Goal: Find contact information: Find contact information

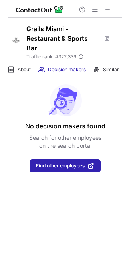
click at [34, 29] on h1 "Grails Miami - Restaurant & Sports Bar" at bounding box center [62, 38] width 72 height 29
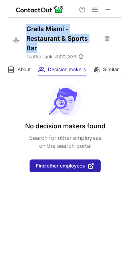
click at [34, 29] on h1 "Grails Miami - Restaurant & Sports Bar" at bounding box center [62, 38] width 72 height 29
copy h1 "Grails Miami - Restaurant & Sports Bar"
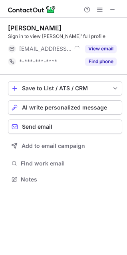
scroll to position [174, 127]
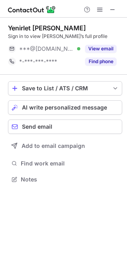
scroll to position [174, 127]
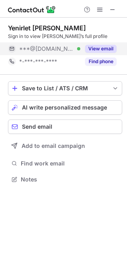
click at [112, 54] on div "View email" at bounding box center [98, 48] width 36 height 13
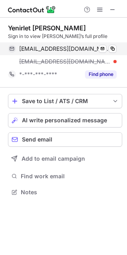
scroll to position [187, 127]
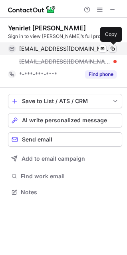
click at [114, 48] on span at bounding box center [113, 49] width 6 height 6
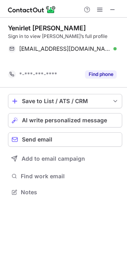
scroll to position [174, 127]
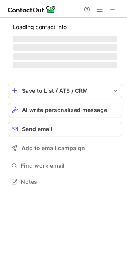
scroll to position [174, 127]
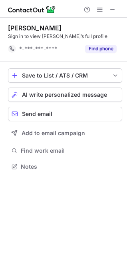
scroll to position [161, 127]
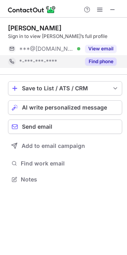
scroll to position [174, 127]
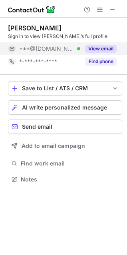
click at [106, 46] on button "View email" at bounding box center [101, 49] width 32 height 8
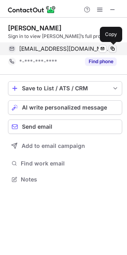
click at [115, 48] on span at bounding box center [113, 49] width 6 height 6
click at [114, 48] on span at bounding box center [113, 49] width 6 height 6
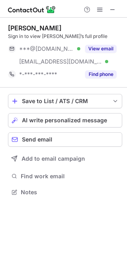
scroll to position [187, 127]
click at [116, 5] on button at bounding box center [113, 10] width 10 height 10
click at [115, 8] on span at bounding box center [113, 9] width 6 height 6
click at [115, 7] on span at bounding box center [113, 9] width 6 height 6
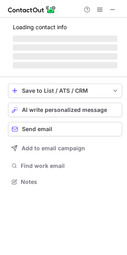
scroll to position [174, 127]
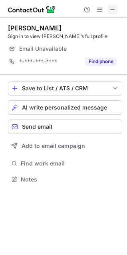
click at [112, 6] on span at bounding box center [113, 9] width 6 height 6
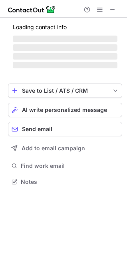
scroll to position [187, 127]
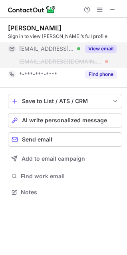
click at [104, 48] on button "View email" at bounding box center [101, 49] width 32 height 8
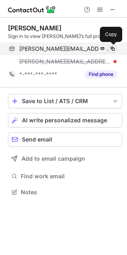
click at [113, 48] on span at bounding box center [113, 49] width 6 height 6
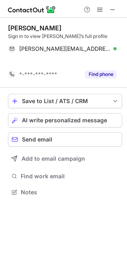
scroll to position [174, 127]
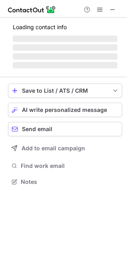
scroll to position [174, 127]
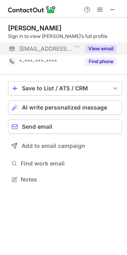
click at [100, 42] on div "View email" at bounding box center [98, 48] width 36 height 13
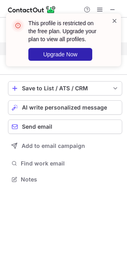
click at [114, 21] on span at bounding box center [115, 21] width 6 height 8
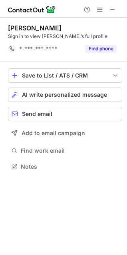
scroll to position [161, 127]
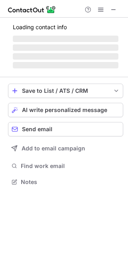
scroll to position [177, 128]
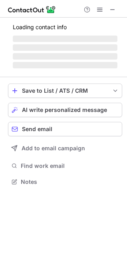
scroll to position [174, 127]
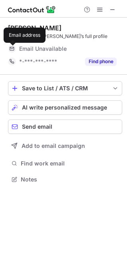
click at [13, 49] on span at bounding box center [12, 49] width 6 height 6
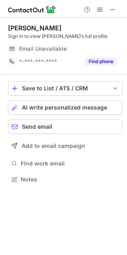
click at [37, 49] on span "Email Unavailable" at bounding box center [43, 48] width 48 height 7
drag, startPoint x: 68, startPoint y: 50, endPoint x: 20, endPoint y: 49, distance: 48.4
click at [23, 49] on div "Email Unavailable" at bounding box center [59, 48] width 80 height 7
click at [18, 49] on div at bounding box center [13, 48] width 11 height 13
click at [114, 12] on span at bounding box center [113, 9] width 6 height 6
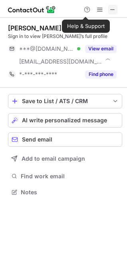
scroll to position [187, 127]
click at [113, 13] on span at bounding box center [113, 9] width 6 height 6
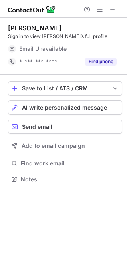
scroll to position [174, 127]
click at [114, 9] on span at bounding box center [113, 9] width 6 height 6
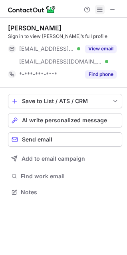
scroll to position [187, 127]
click at [119, 8] on div at bounding box center [63, 9] width 127 height 18
click at [116, 7] on span at bounding box center [113, 9] width 6 height 6
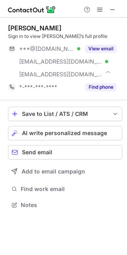
scroll to position [200, 127]
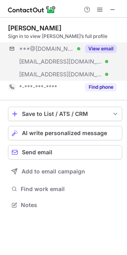
click at [108, 56] on div "***@[DOMAIN_NAME] Verified [EMAIL_ADDRESS][DOMAIN_NAME] Verified [EMAIL_ADDRESS…" at bounding box center [65, 61] width 114 height 38
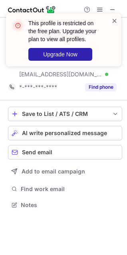
click at [113, 22] on span at bounding box center [115, 21] width 6 height 8
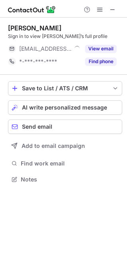
scroll to position [174, 127]
click at [114, 6] on span at bounding box center [113, 9] width 6 height 6
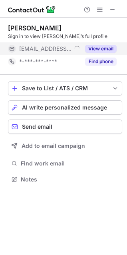
click at [112, 47] on button "View email" at bounding box center [101, 49] width 32 height 8
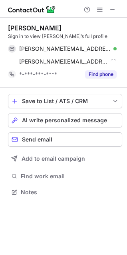
scroll to position [187, 127]
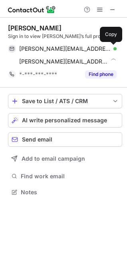
click at [112, 47] on span at bounding box center [113, 49] width 6 height 6
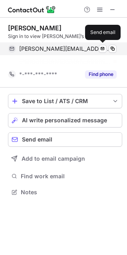
scroll to position [174, 127]
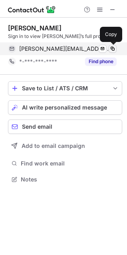
click at [114, 46] on span at bounding box center [113, 49] width 6 height 6
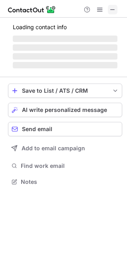
scroll to position [187, 127]
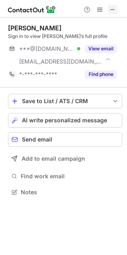
click at [115, 6] on span at bounding box center [113, 9] width 6 height 6
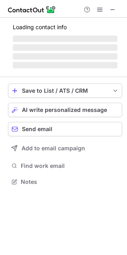
scroll to position [187, 127]
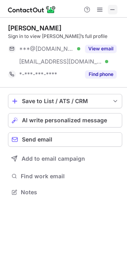
click at [109, 10] on button at bounding box center [113, 10] width 10 height 10
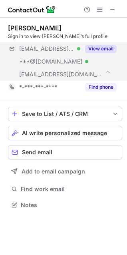
scroll to position [200, 127]
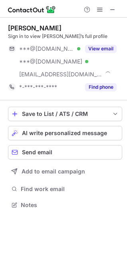
scroll to position [200, 127]
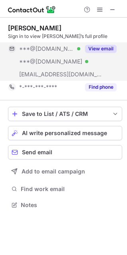
click at [105, 44] on div "View email" at bounding box center [98, 48] width 36 height 13
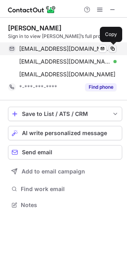
click at [114, 47] on span at bounding box center [113, 49] width 6 height 6
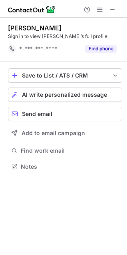
scroll to position [161, 127]
